Goal: Task Accomplishment & Management: Manage account settings

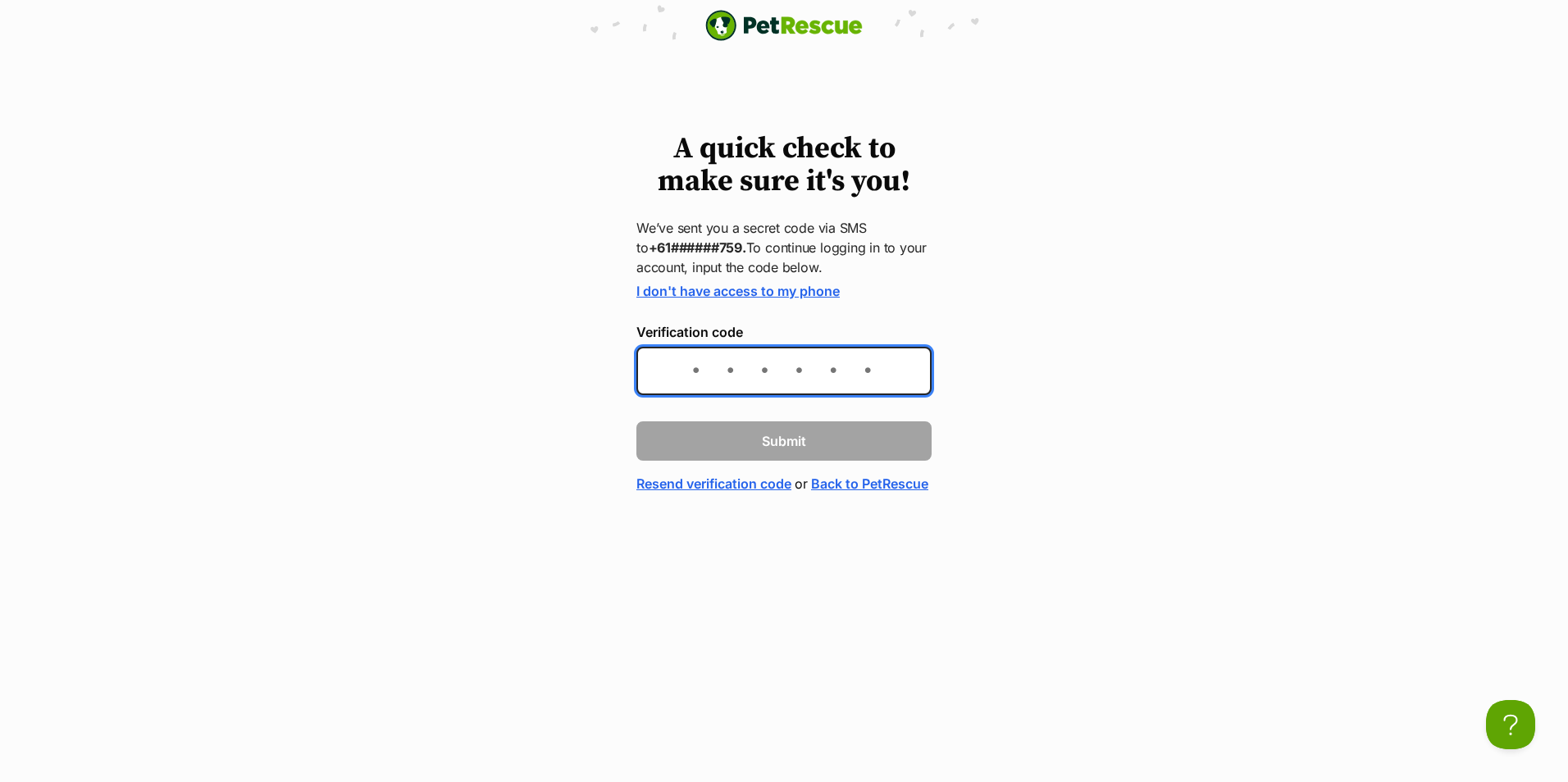
click at [662, 372] on input "Verification code" at bounding box center [784, 371] width 296 height 48
type input "783806"
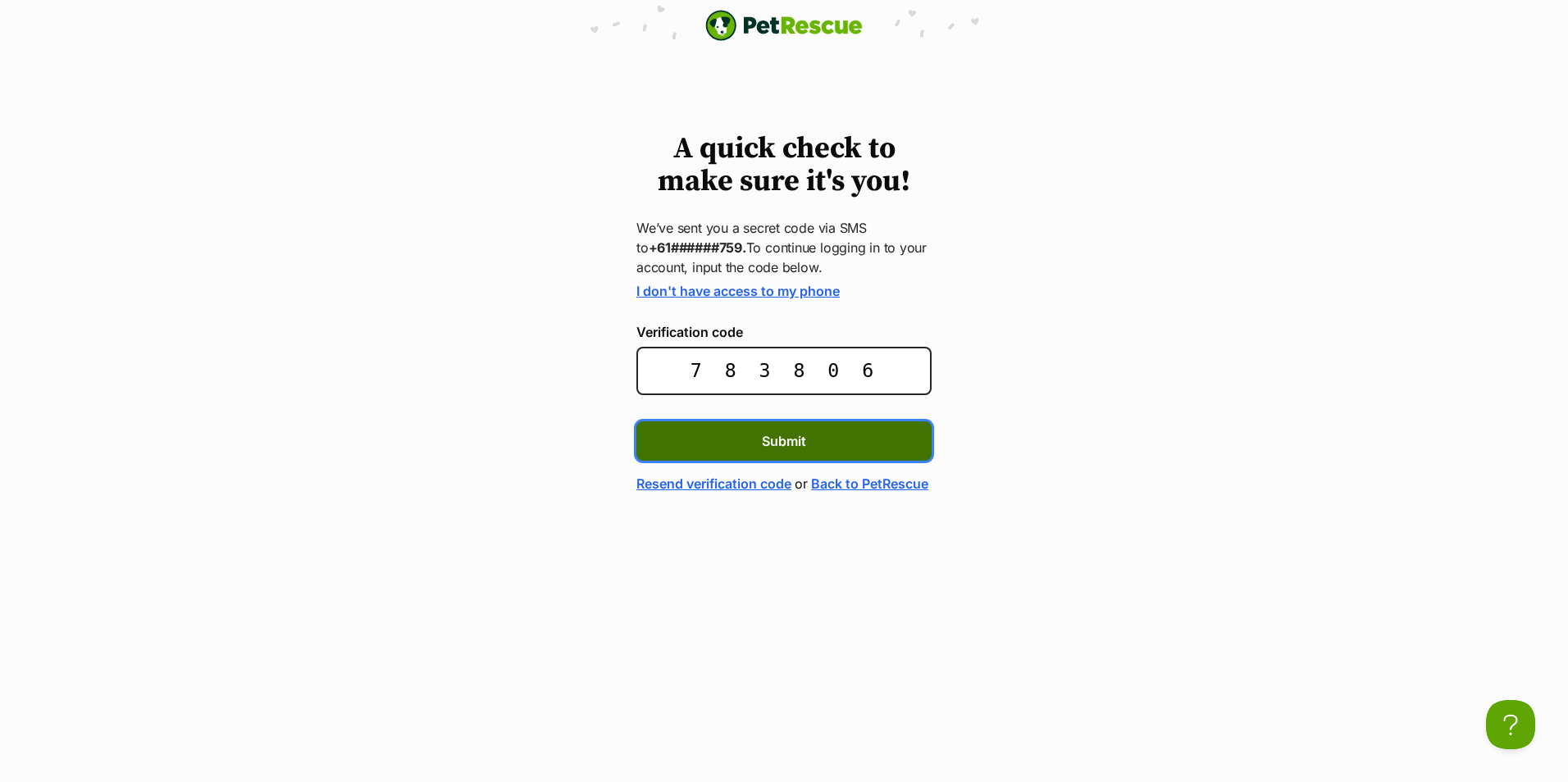
click at [782, 436] on span "Submit" at bounding box center [784, 441] width 44 height 20
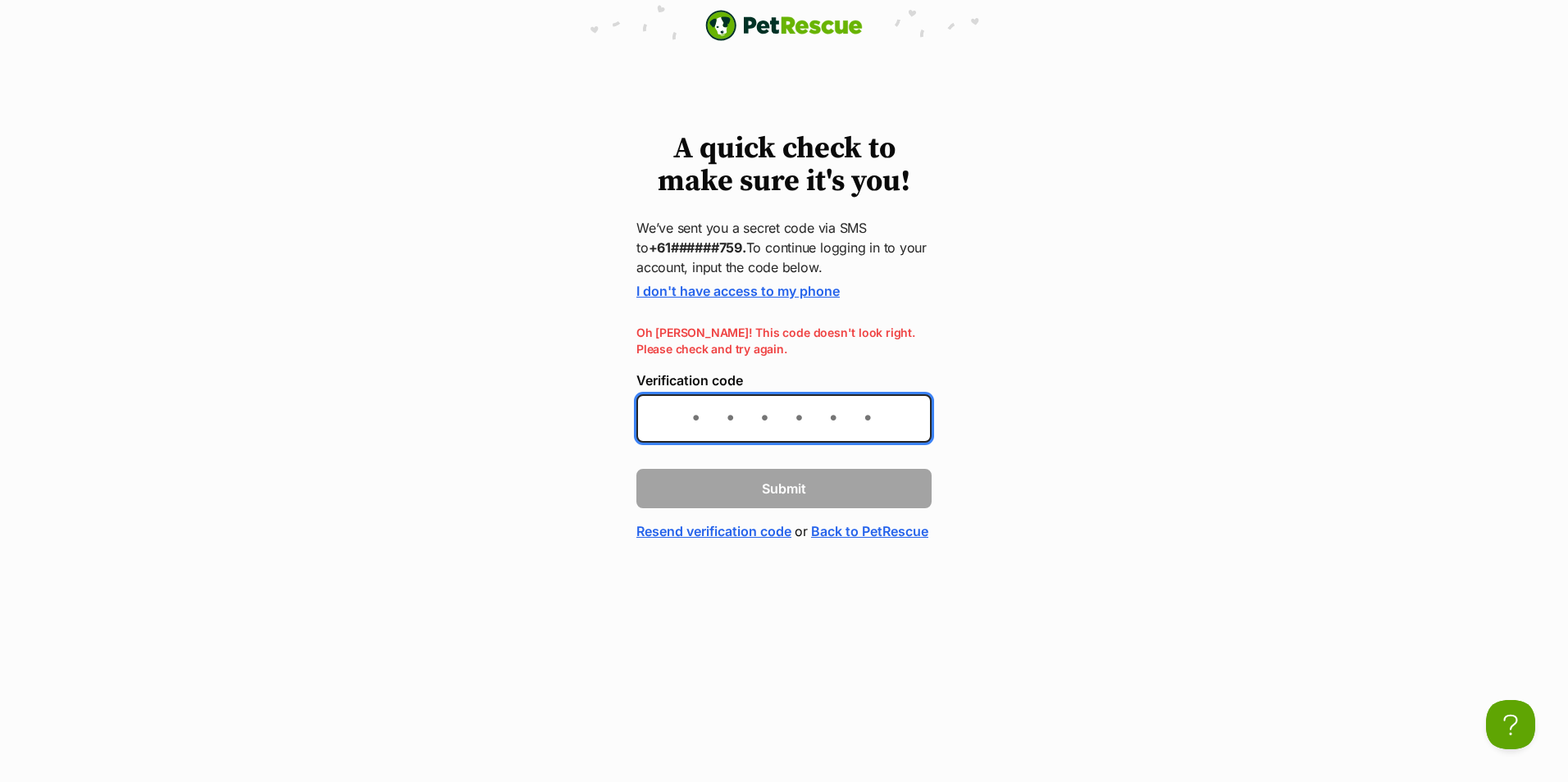
click at [655, 416] on input "Verification code" at bounding box center [784, 418] width 296 height 48
type input "9"
type input "879813"
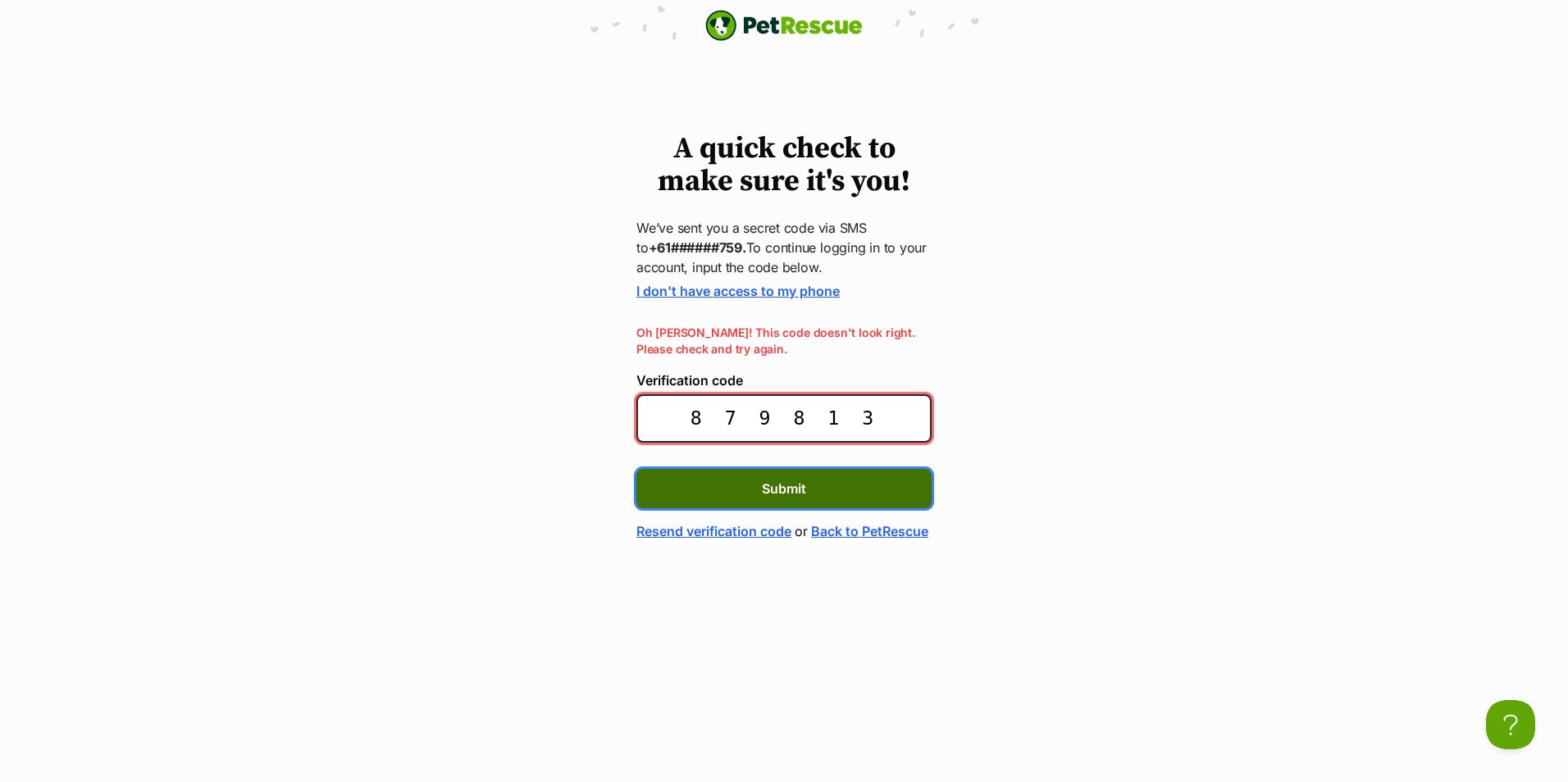
click at [781, 483] on span "Submit" at bounding box center [784, 488] width 44 height 20
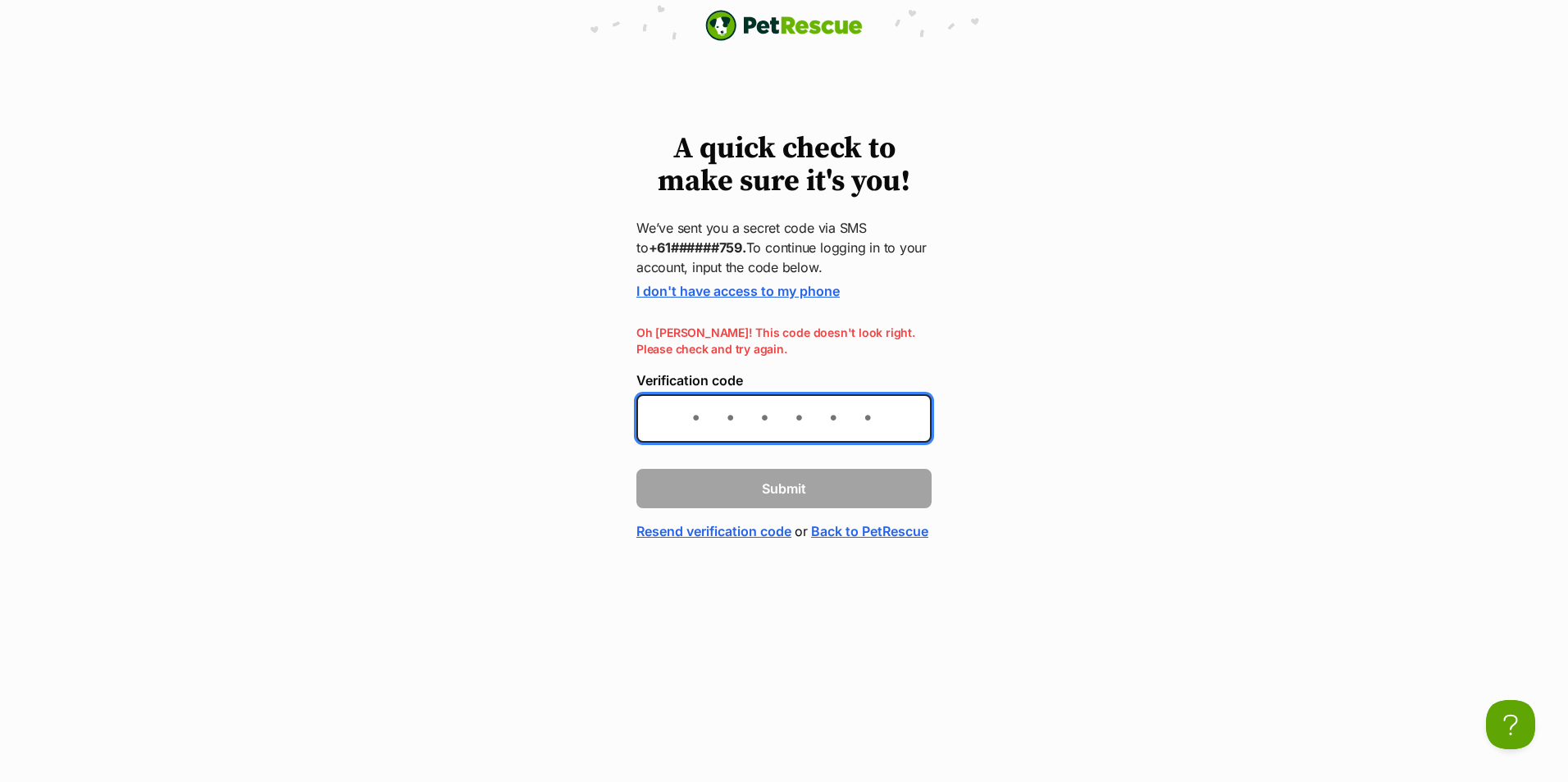
click at [668, 415] on input "Verification code" at bounding box center [784, 418] width 296 height 48
type input "198279"
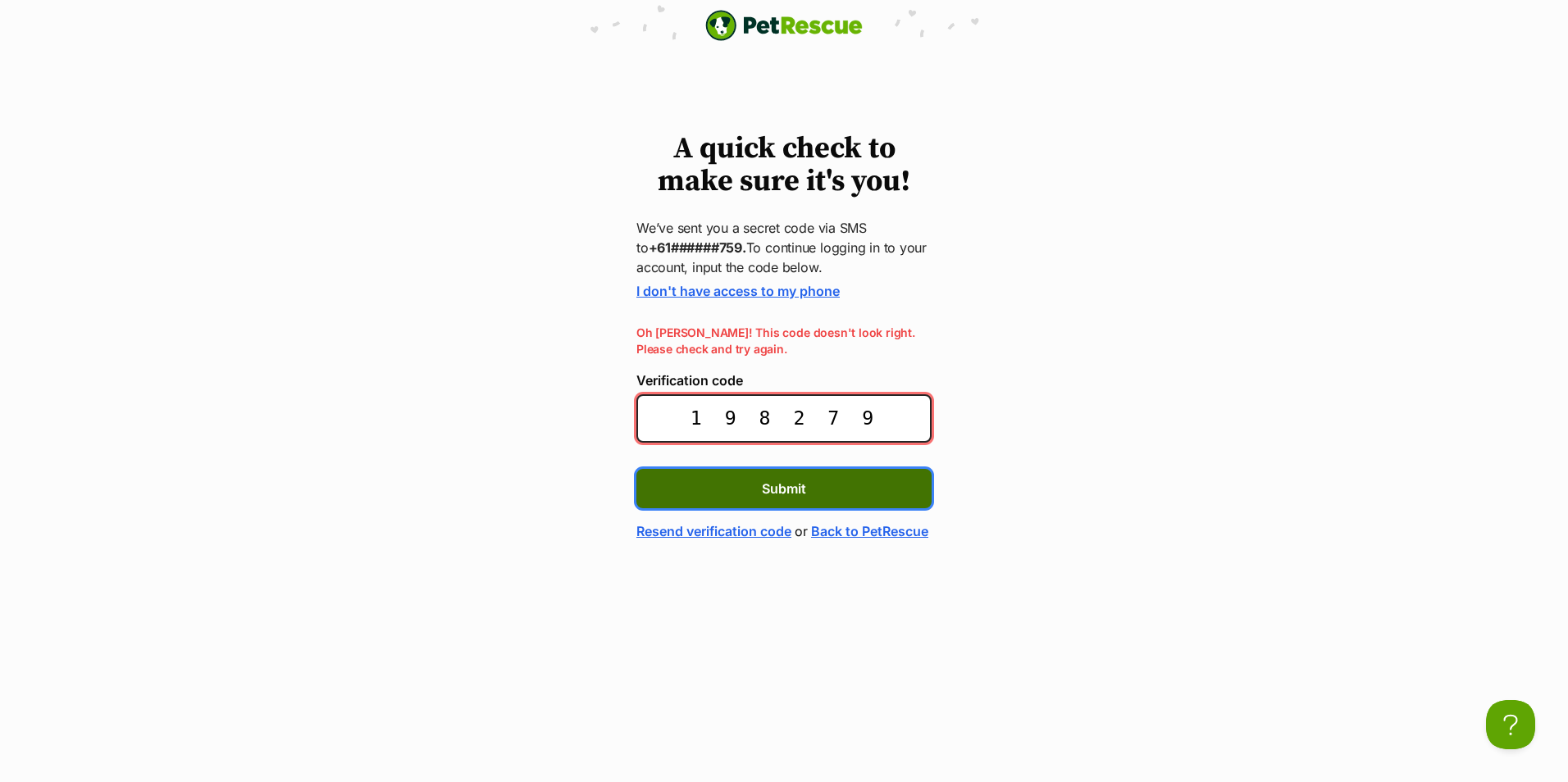
click at [777, 490] on span "Submit" at bounding box center [784, 488] width 44 height 20
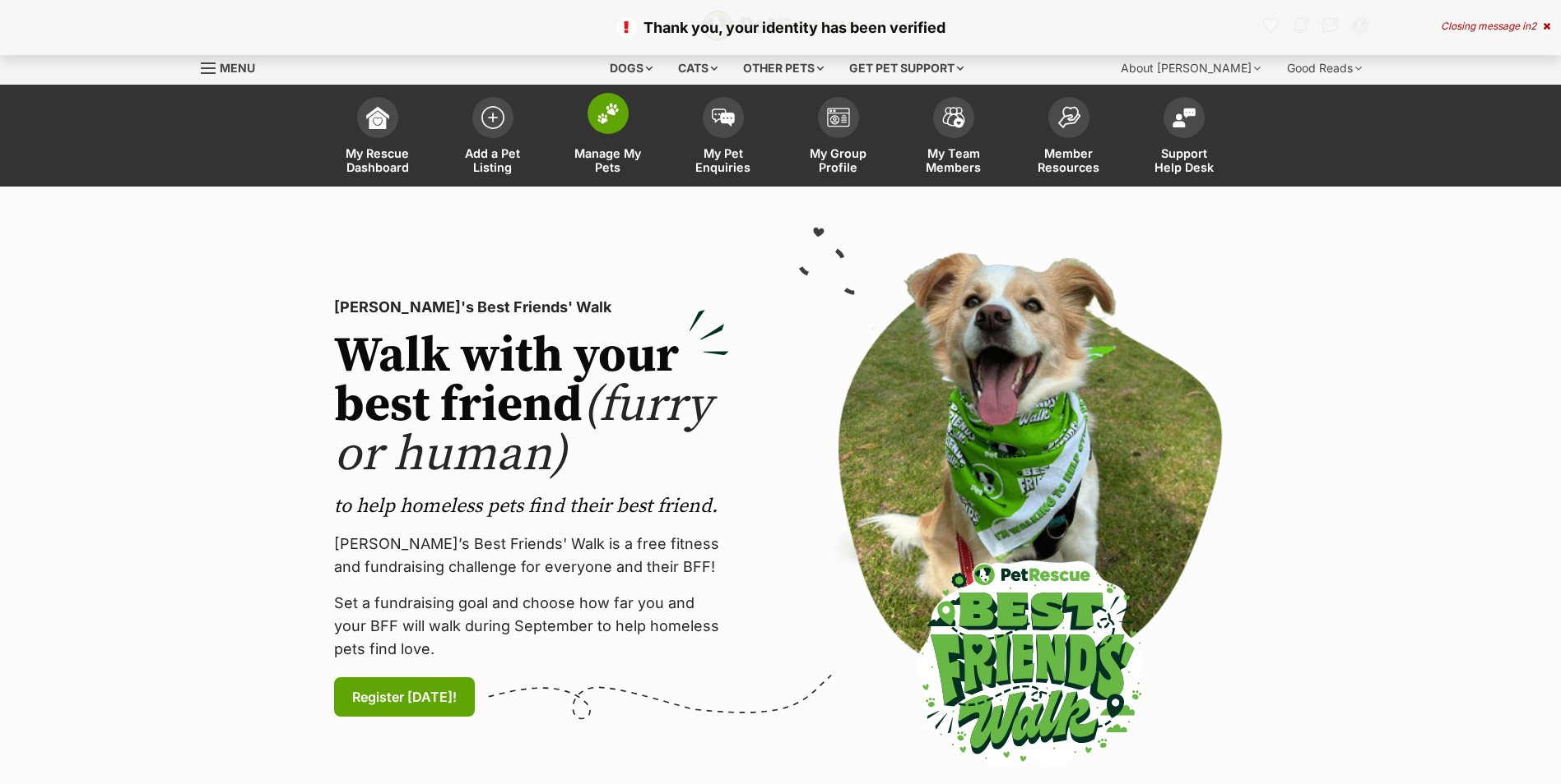
click at [606, 118] on img at bounding box center [607, 114] width 23 height 22
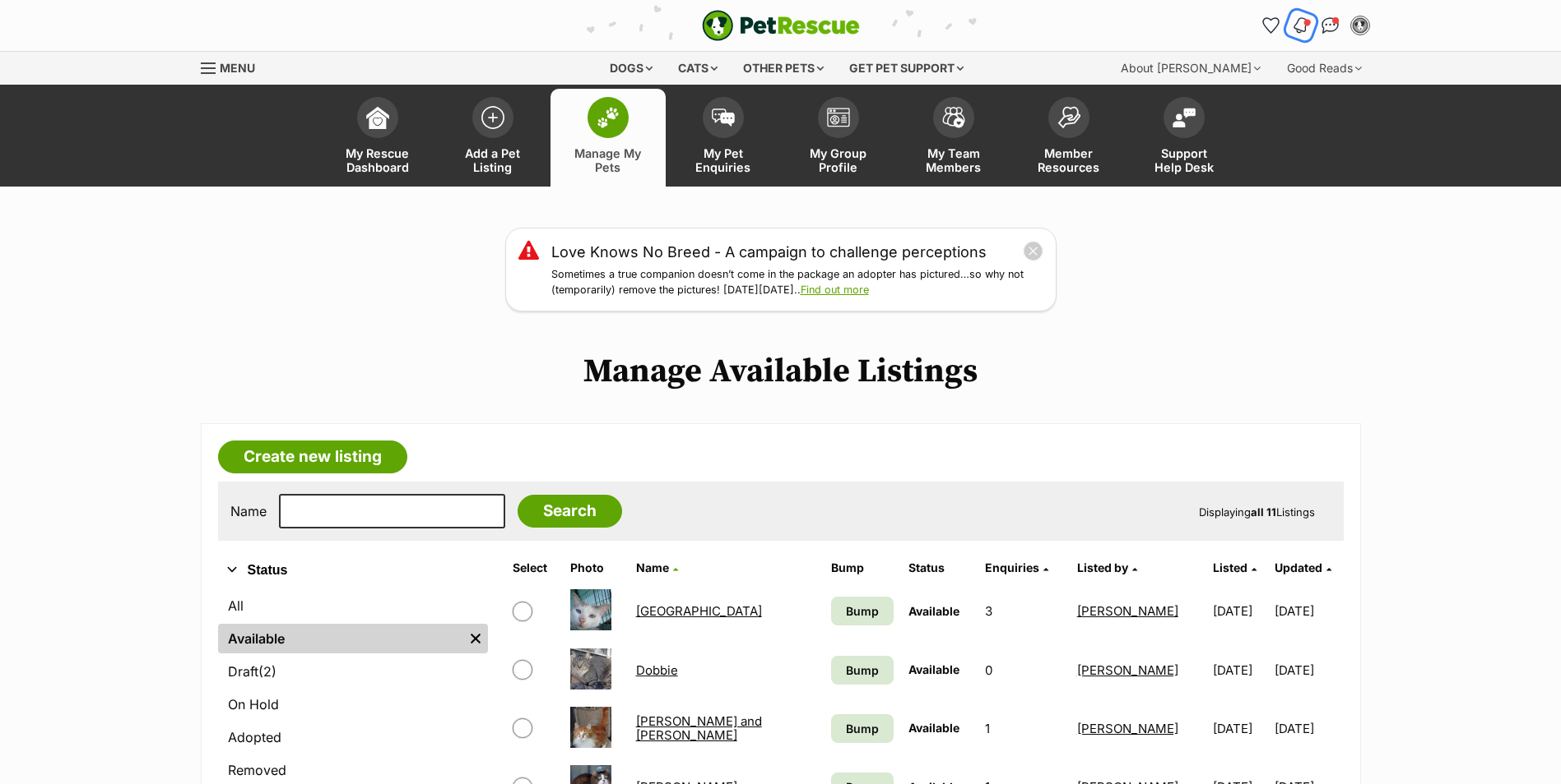
click at [1300, 20] on img "Notifications" at bounding box center [1300, 26] width 18 height 20
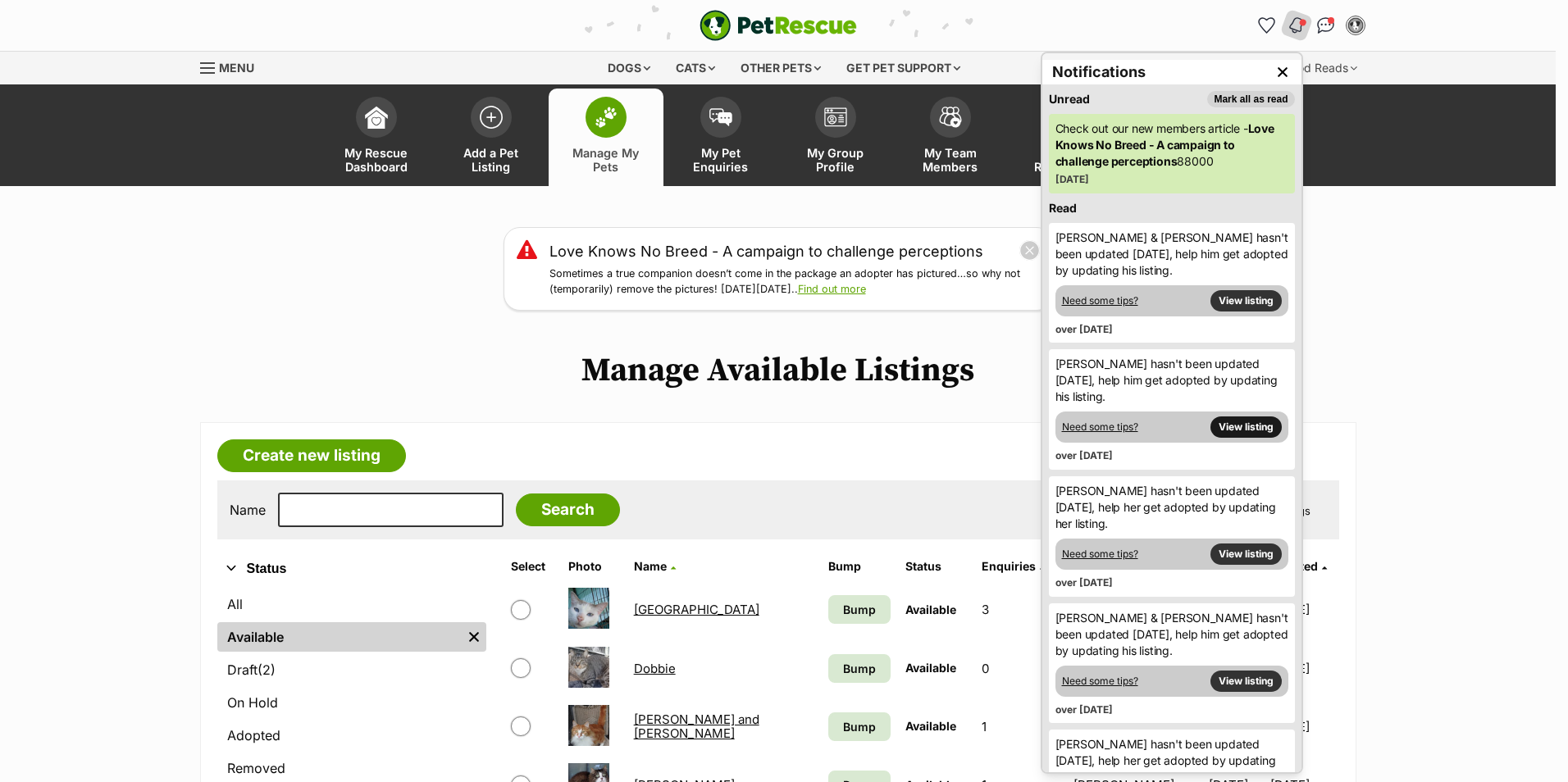
click at [1239, 426] on link "View listing" at bounding box center [1246, 427] width 71 height 22
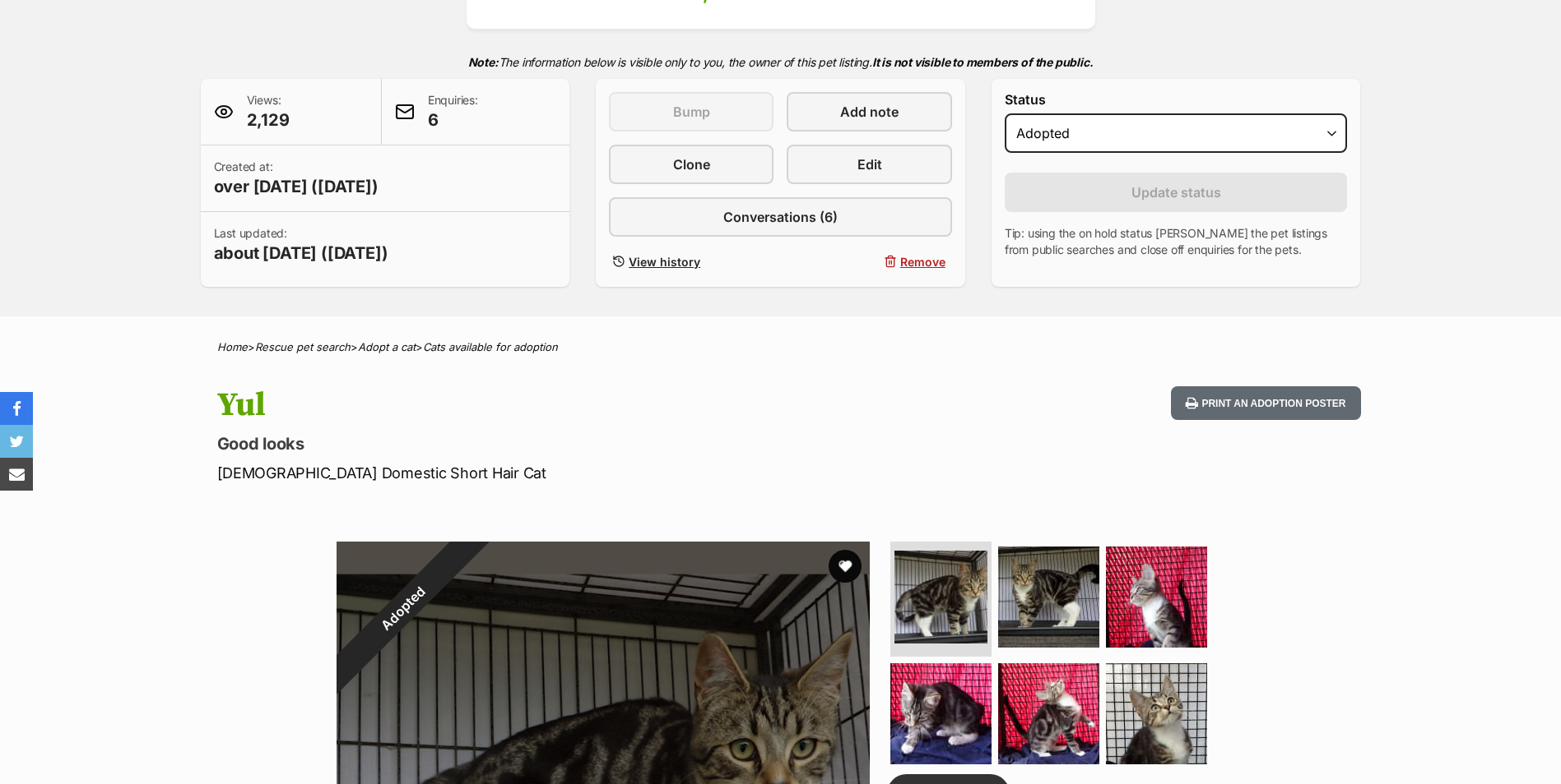
scroll to position [247, 0]
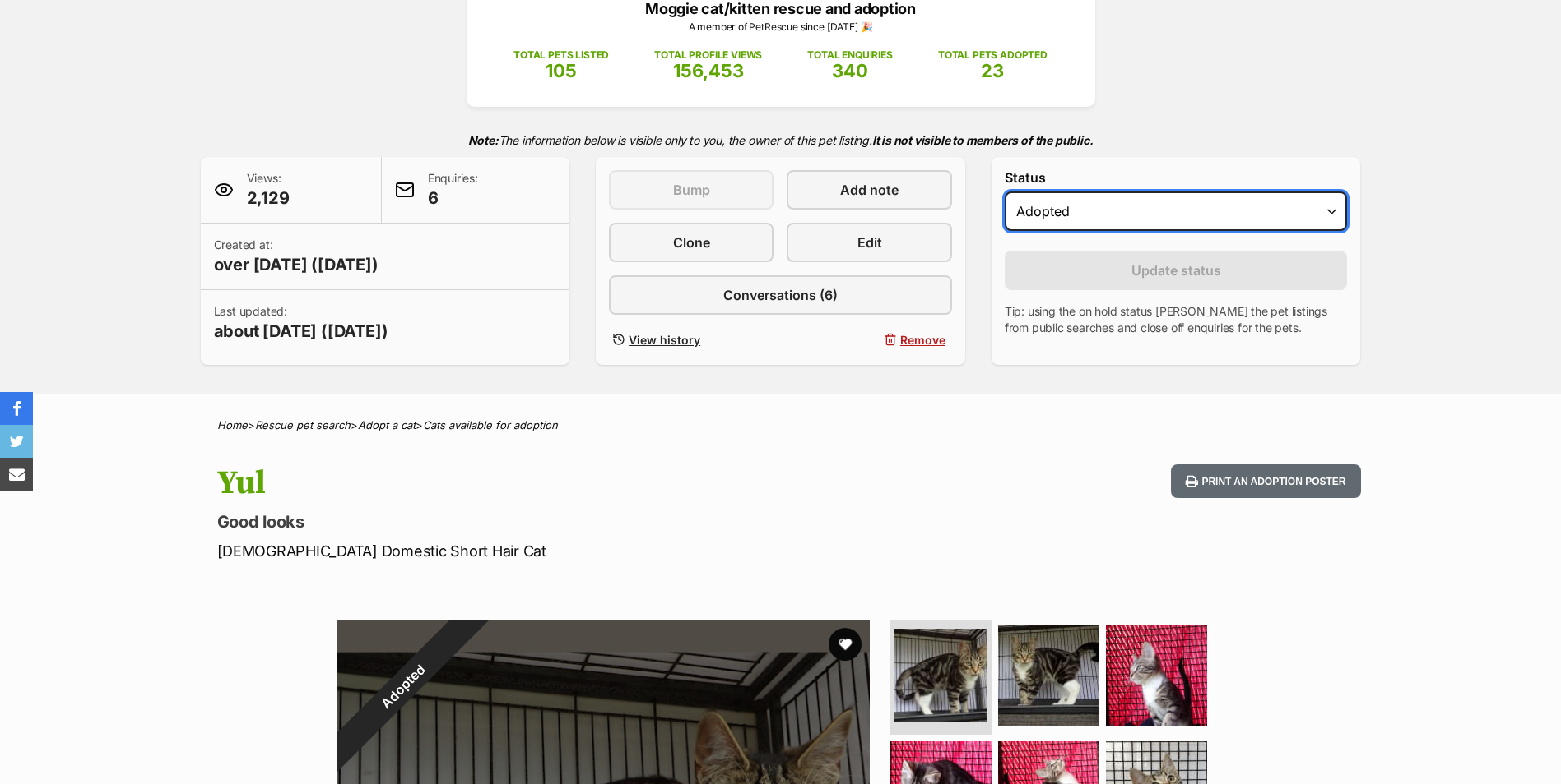
click at [1328, 211] on select "Draft - not available as listing has enquires Available On hold Adopted" at bounding box center [1176, 211] width 343 height 40
click at [1005, 191] on select "Draft - not available as listing has enquires Available On hold Adopted" at bounding box center [1176, 211] width 343 height 40
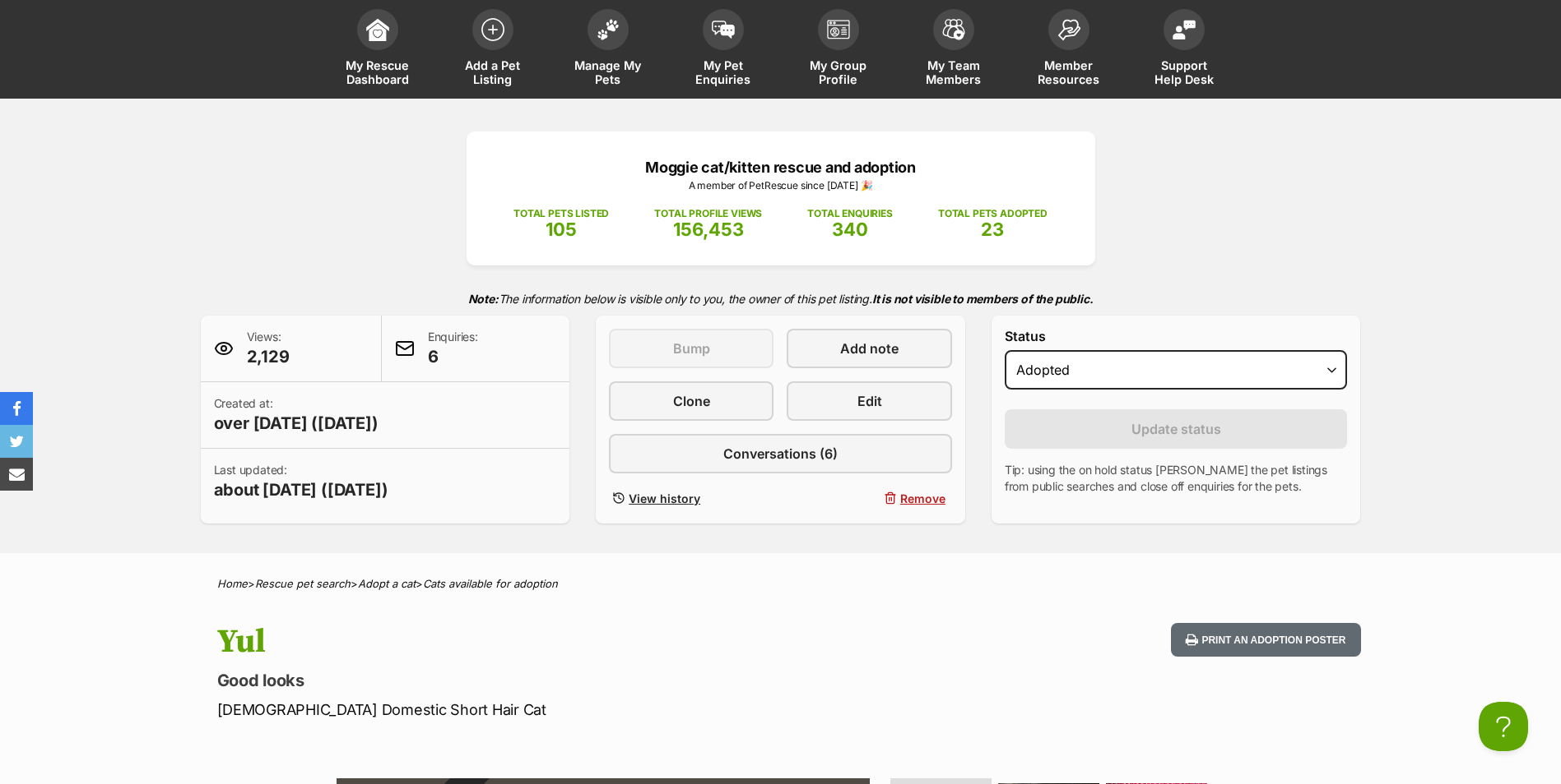
scroll to position [82, 0]
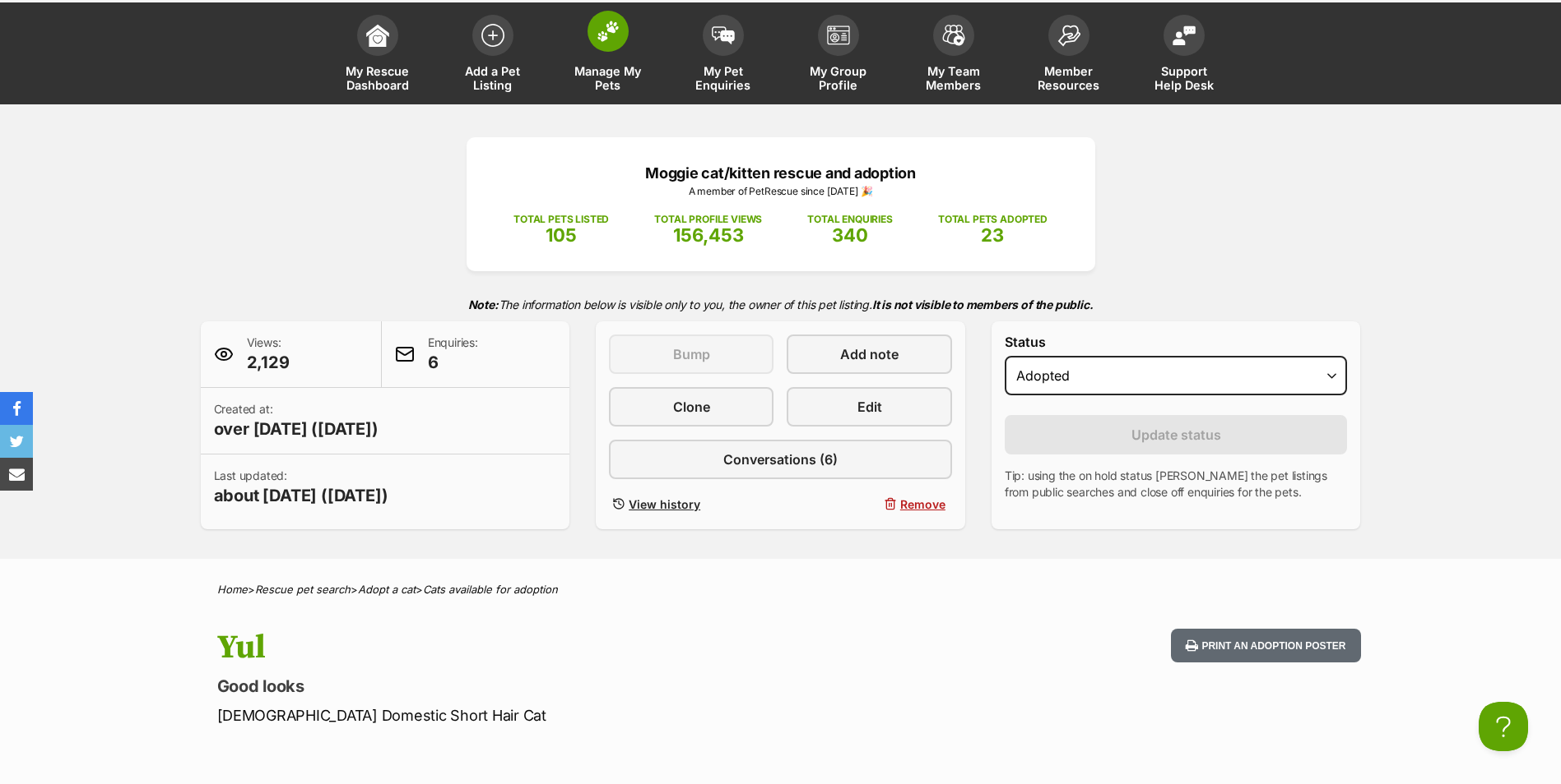
click at [615, 27] on img at bounding box center [607, 32] width 23 height 22
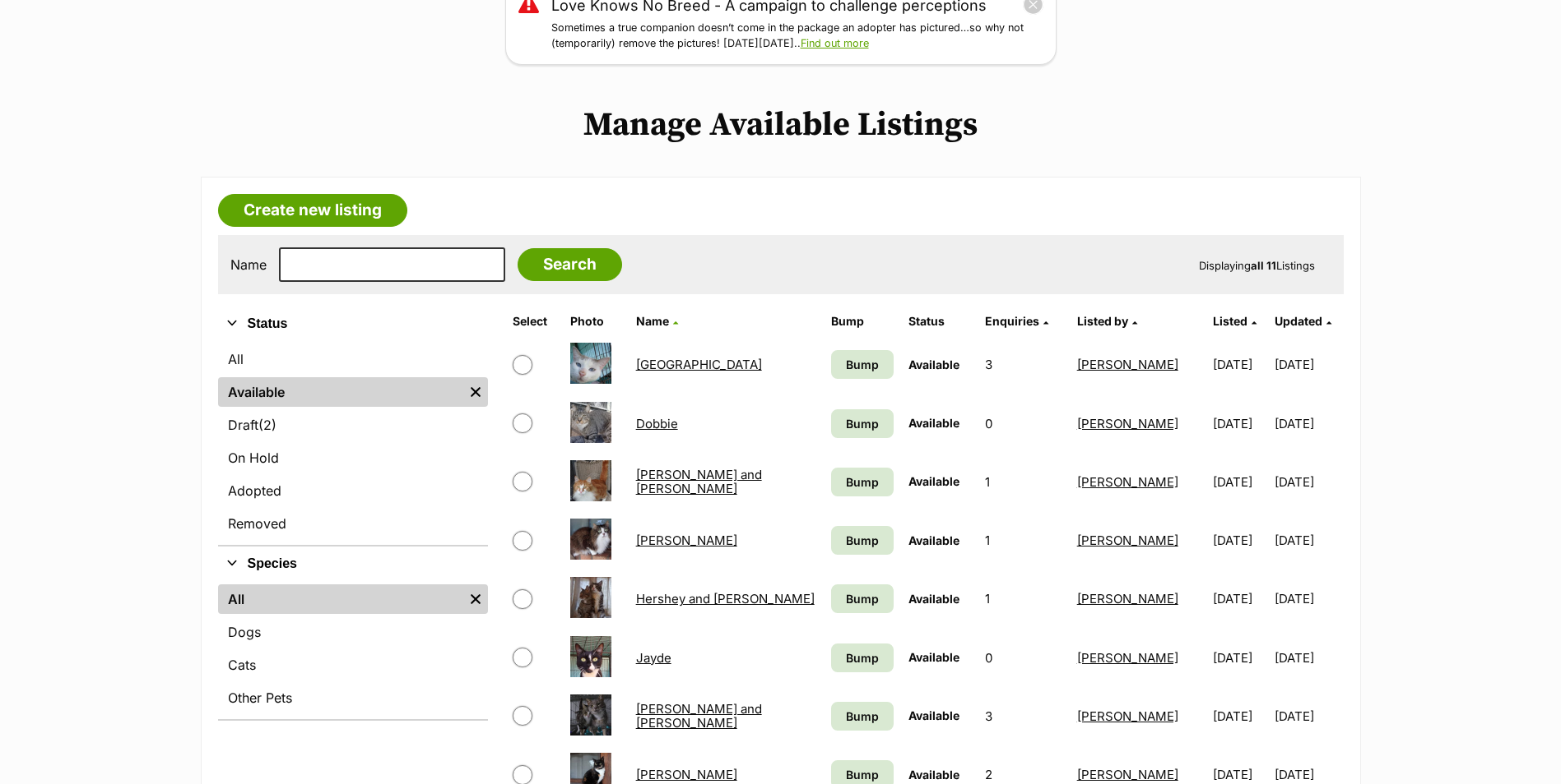
scroll to position [247, 0]
click at [258, 457] on link "On Hold" at bounding box center [353, 458] width 270 height 30
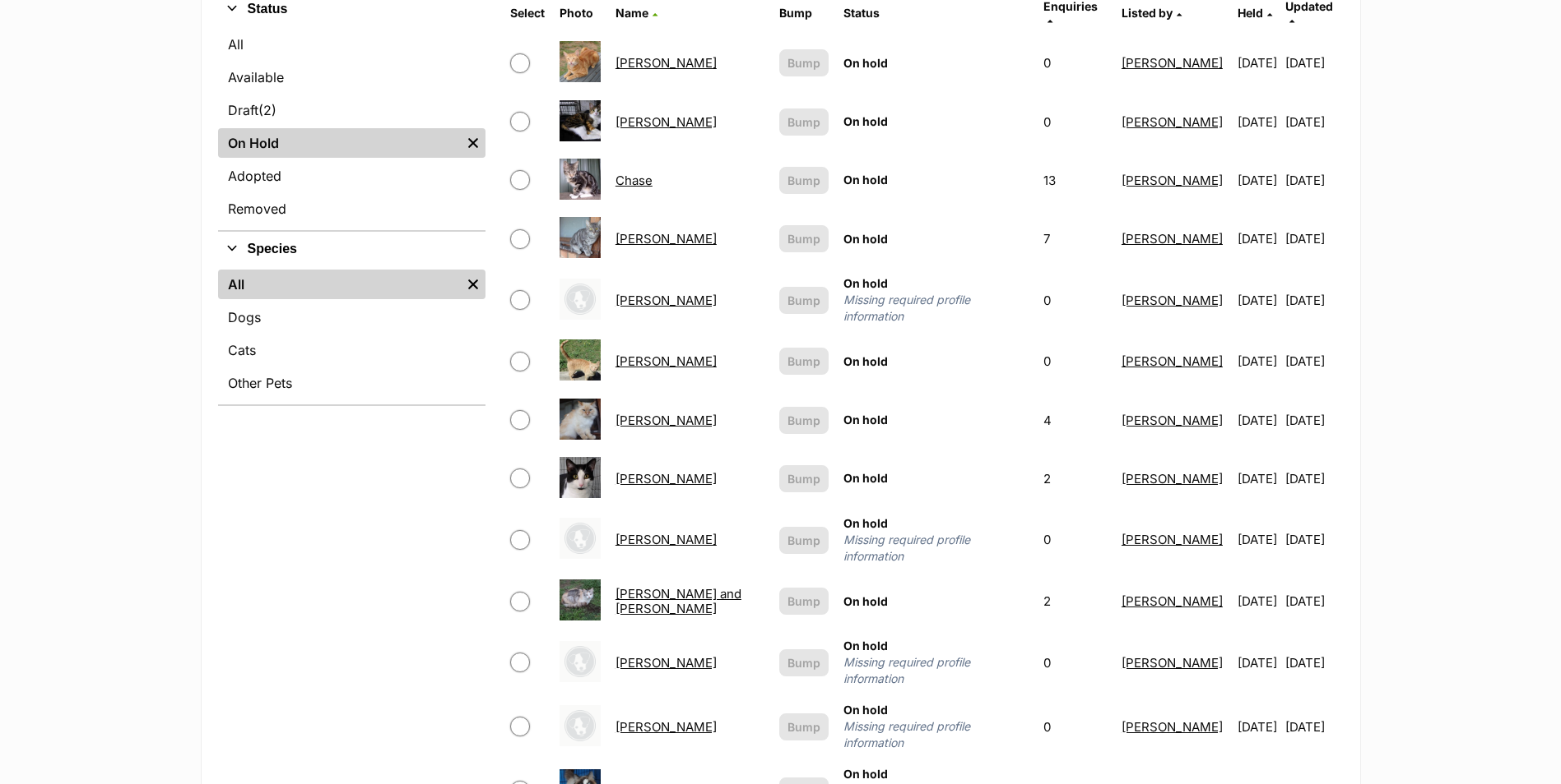
scroll to position [411, 0]
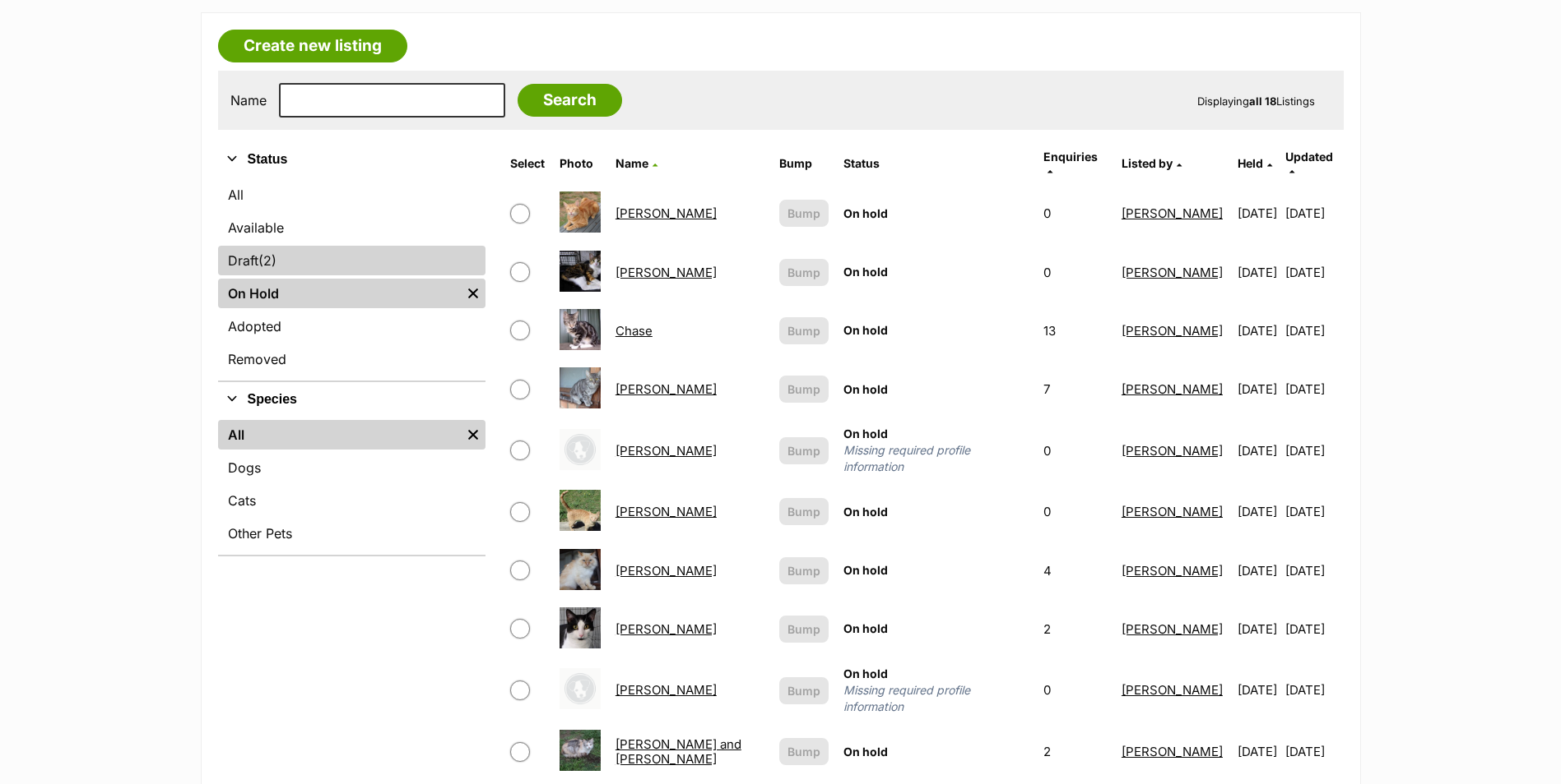
click at [282, 259] on link "Draft (2) Items" at bounding box center [352, 261] width 268 height 30
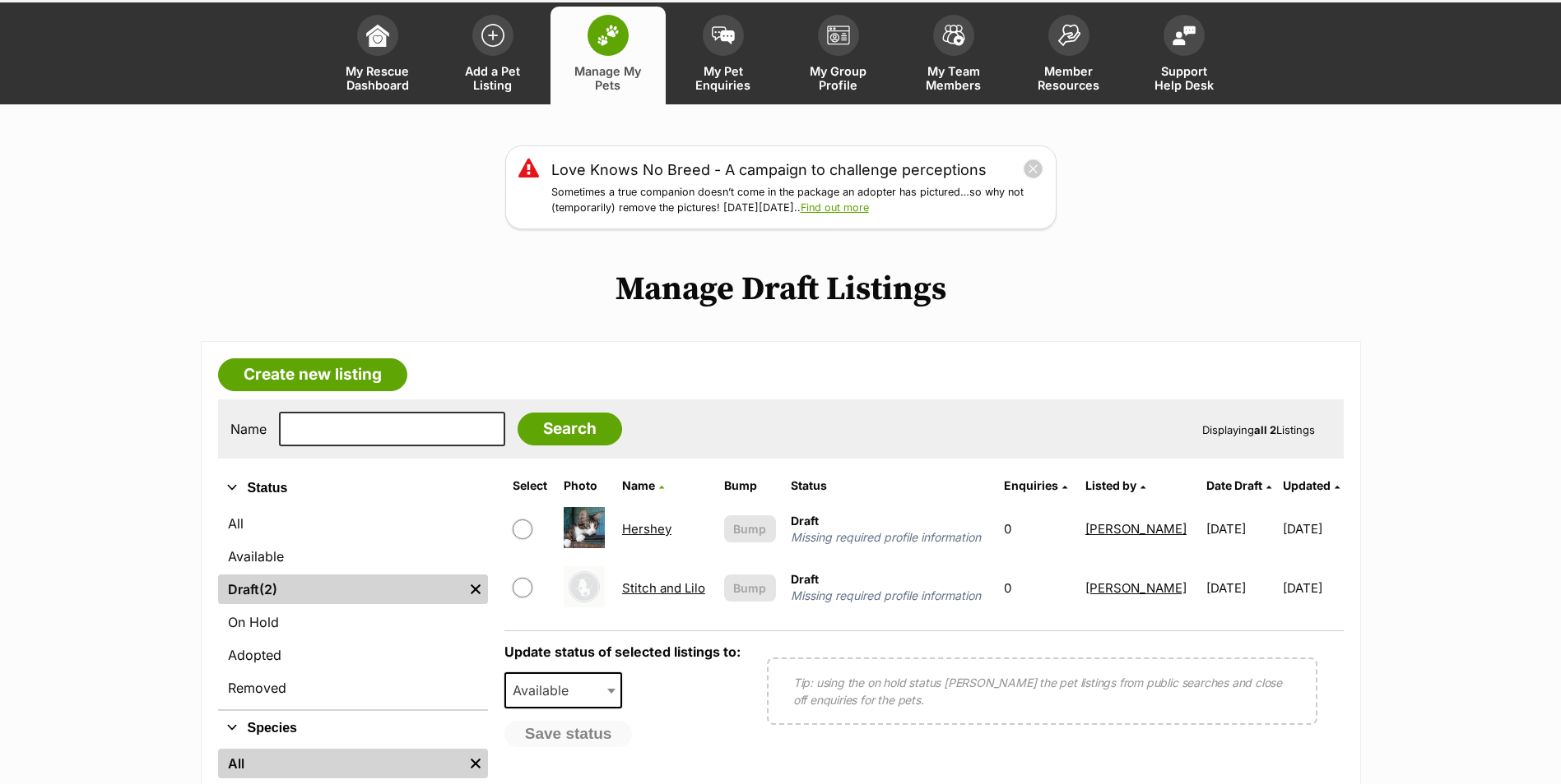
click at [274, 650] on link "Adopted" at bounding box center [353, 655] width 270 height 30
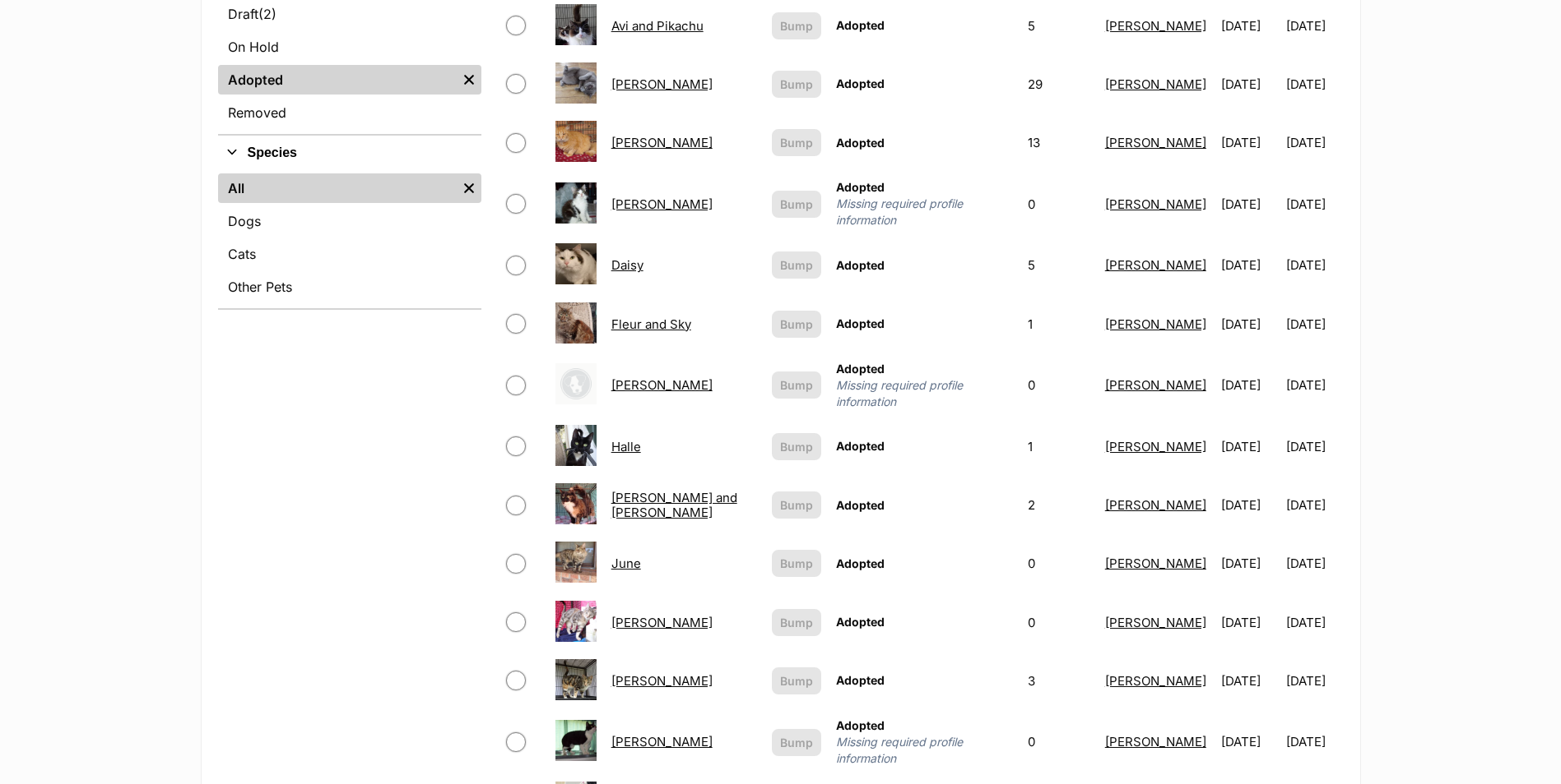
scroll to position [411, 0]
